Goal: Task Accomplishment & Management: Use online tool/utility

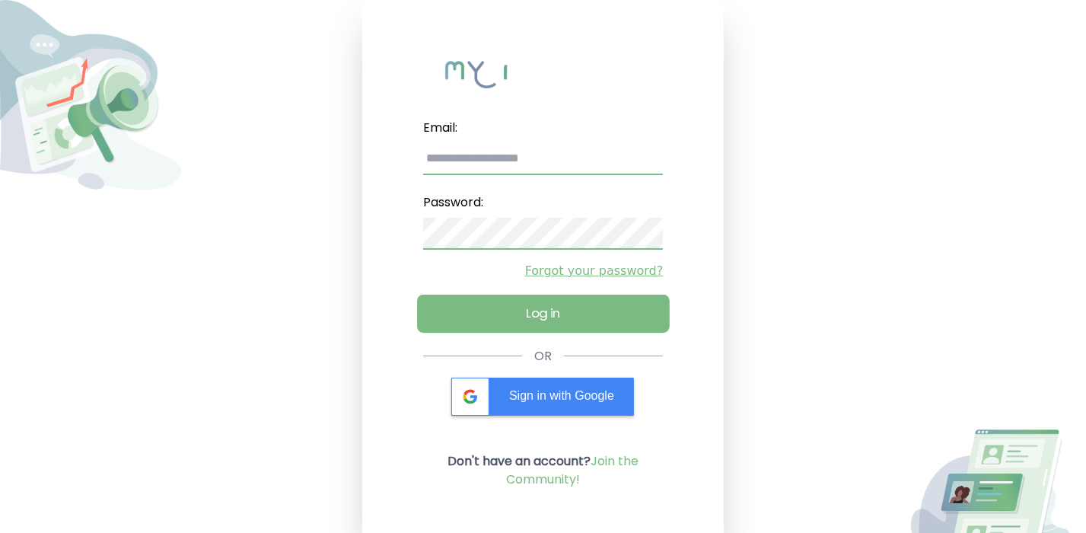
type input "**********"
click at [548, 317] on button "Log in" at bounding box center [543, 314] width 252 height 38
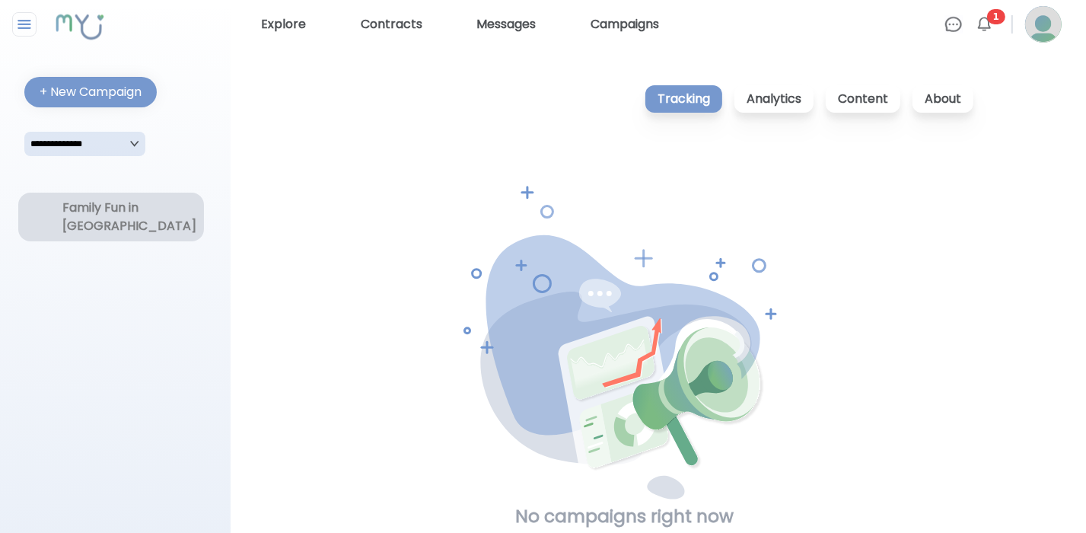
click at [76, 216] on div "Family Fun in [GEOGRAPHIC_DATA]" at bounding box center [110, 217] width 97 height 37
